Goal: Information Seeking & Learning: Learn about a topic

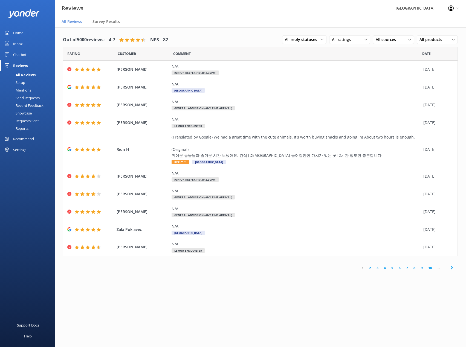
drag, startPoint x: 0, startPoint y: 0, endPoint x: 27, endPoint y: 72, distance: 77.2
click at [27, 72] on div "All Reviews" at bounding box center [19, 75] width 32 height 8
click at [29, 75] on div "All Reviews" at bounding box center [19, 75] width 32 height 8
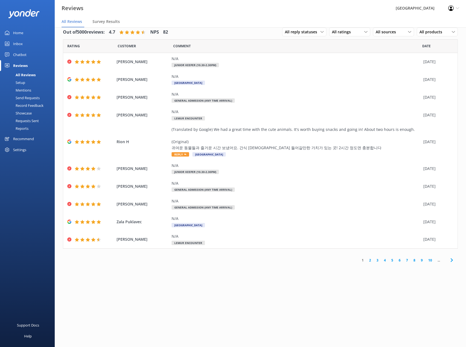
scroll to position [11, 0]
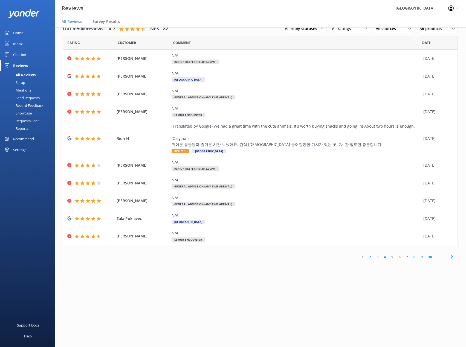
click at [371, 256] on link "2" at bounding box center [369, 257] width 7 height 5
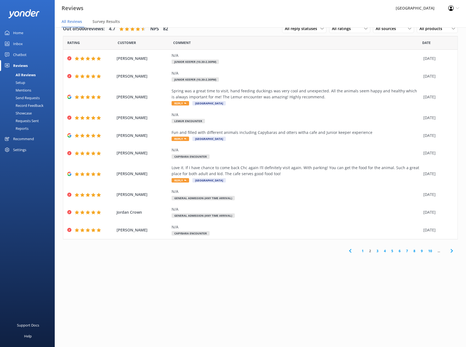
click at [377, 250] on link "3" at bounding box center [377, 251] width 7 height 5
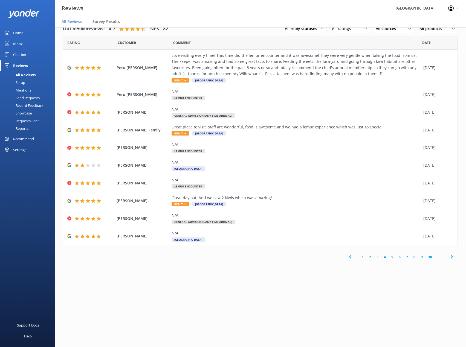
click at [385, 256] on link "4" at bounding box center [384, 257] width 7 height 5
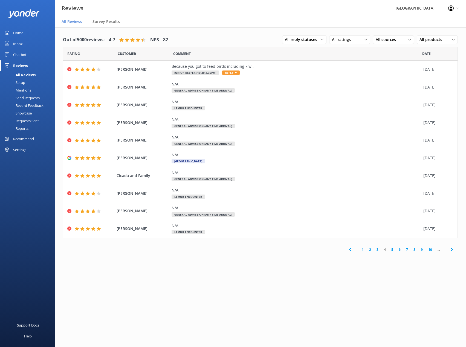
click at [390, 250] on link "5" at bounding box center [391, 249] width 7 height 5
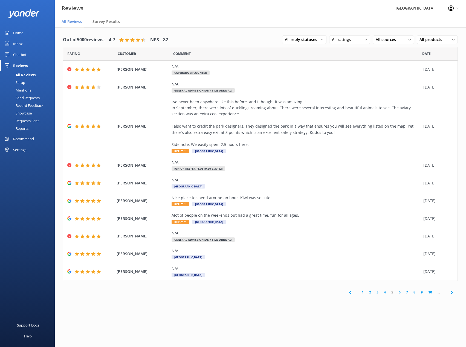
click at [400, 291] on link "6" at bounding box center [399, 292] width 7 height 5
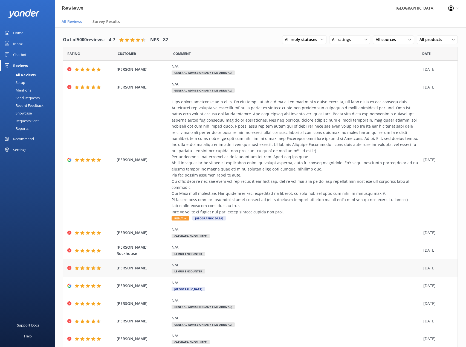
scroll to position [19, 0]
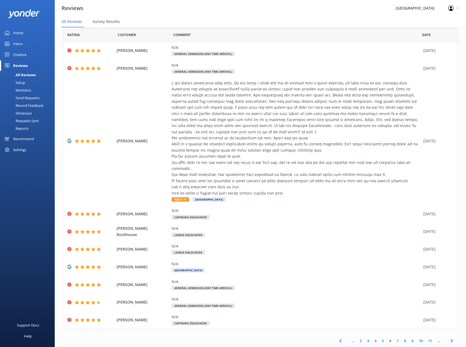
click at [394, 342] on link "7" at bounding box center [397, 341] width 7 height 5
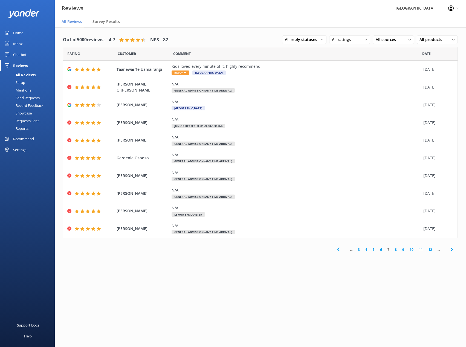
click at [394, 249] on link "8" at bounding box center [395, 249] width 7 height 5
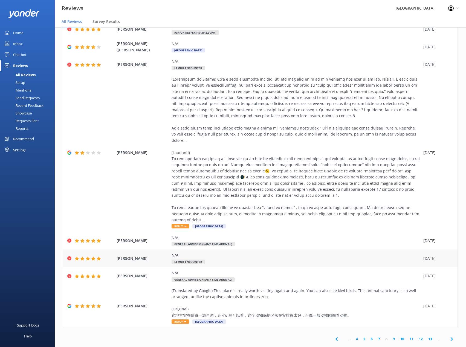
scroll to position [11, 0]
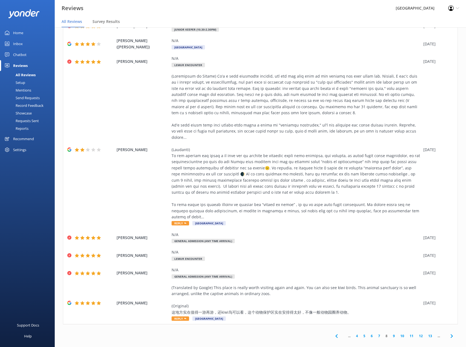
click at [390, 334] on link "9" at bounding box center [393, 336] width 7 height 5
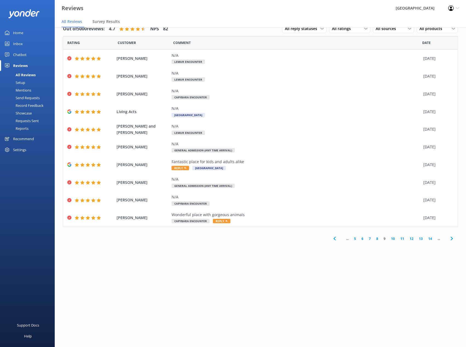
click at [391, 240] on link "10" at bounding box center [392, 238] width 9 height 5
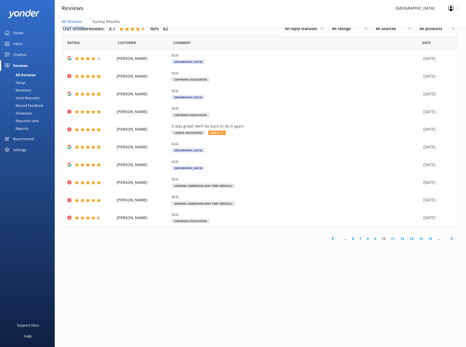
click at [391, 239] on link "11" at bounding box center [392, 238] width 9 height 5
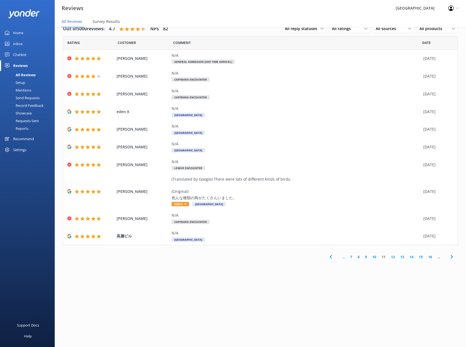
click at [394, 256] on link "12" at bounding box center [392, 257] width 9 height 5
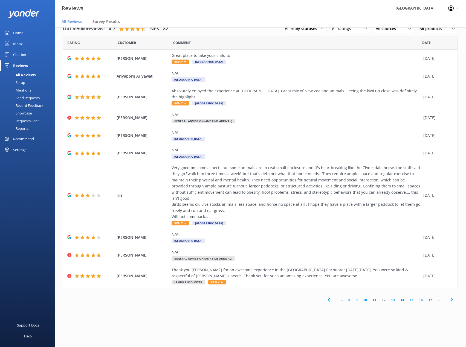
click at [393, 298] on link "13" at bounding box center [392, 300] width 9 height 5
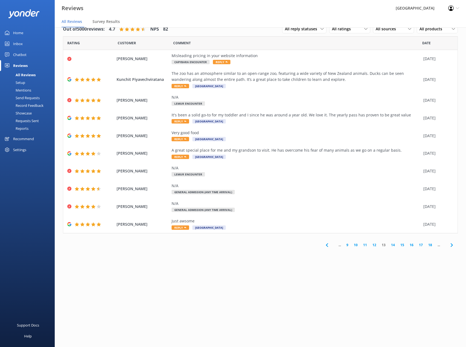
scroll to position [11, 0]
click at [392, 245] on link "14" at bounding box center [392, 244] width 9 height 5
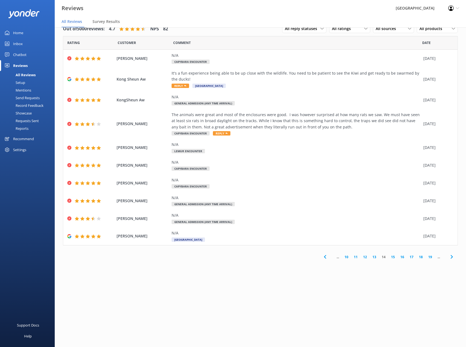
click at [393, 257] on link "15" at bounding box center [392, 257] width 9 height 5
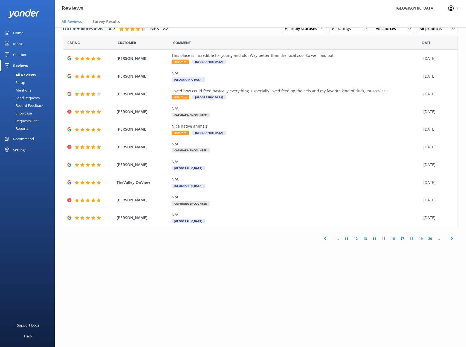
click at [392, 238] on link "16" at bounding box center [392, 238] width 9 height 5
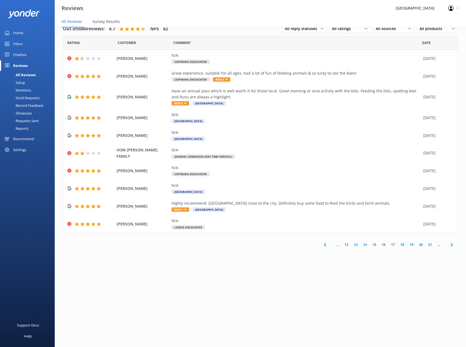
click at [391, 245] on link "17" at bounding box center [392, 244] width 9 height 5
